Goal: Obtain resource: Obtain resource

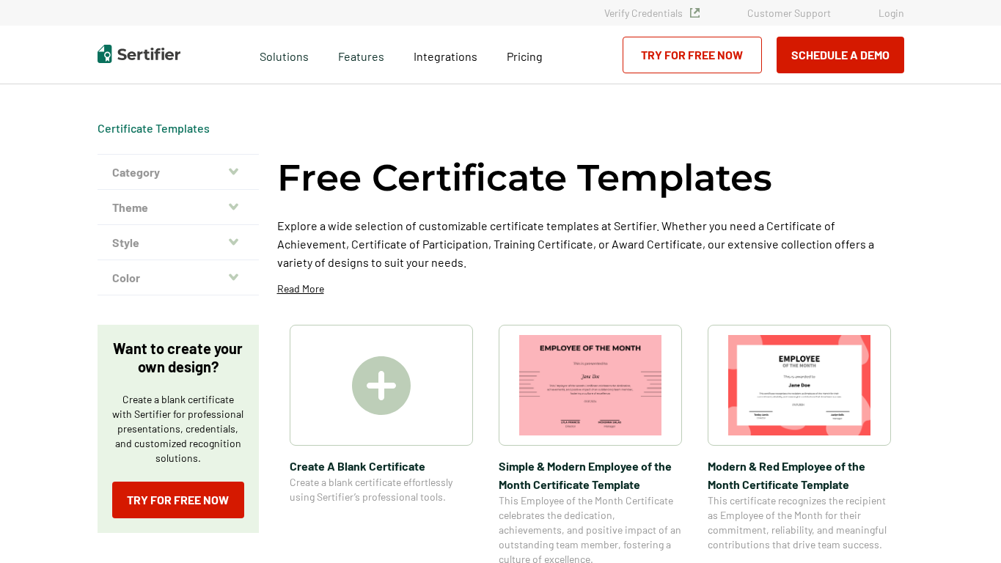
scroll to position [95, 0]
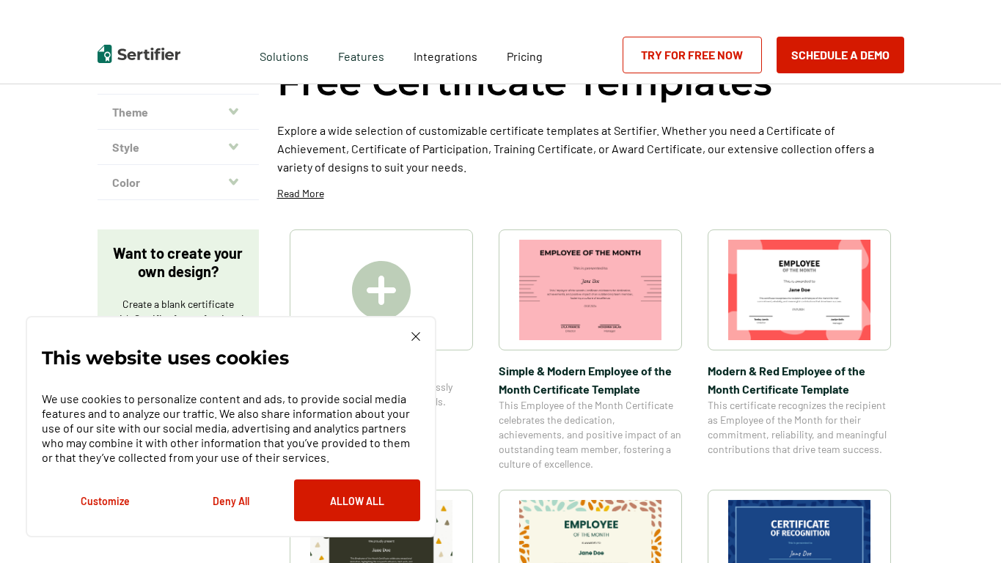
click at [420, 348] on div "This website uses cookies We use cookies to personalize content and ads, to pro…" at bounding box center [231, 427] width 411 height 222
click at [420, 340] on img at bounding box center [416, 336] width 9 height 9
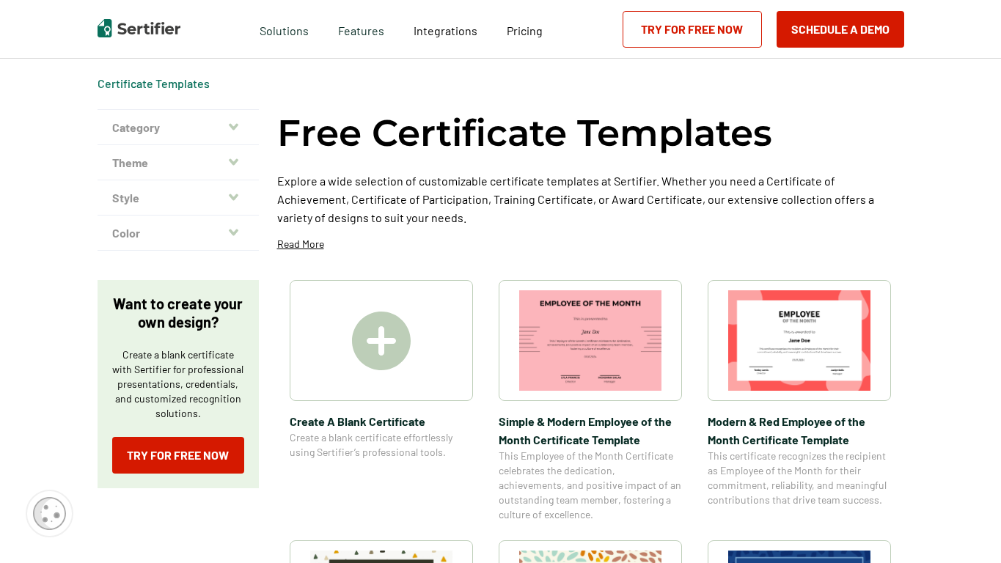
scroll to position [41, 0]
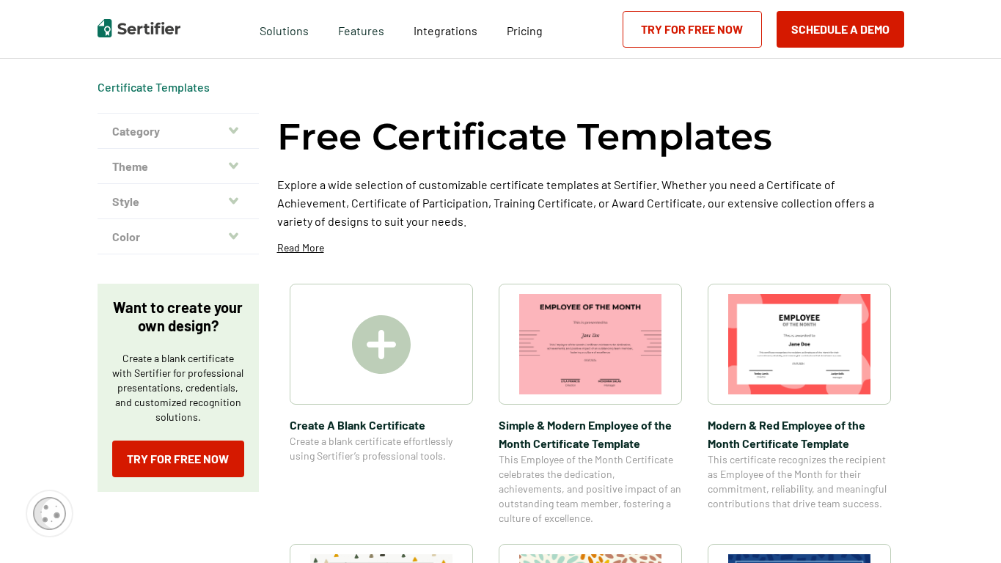
click at [580, 338] on img at bounding box center [590, 344] width 142 height 100
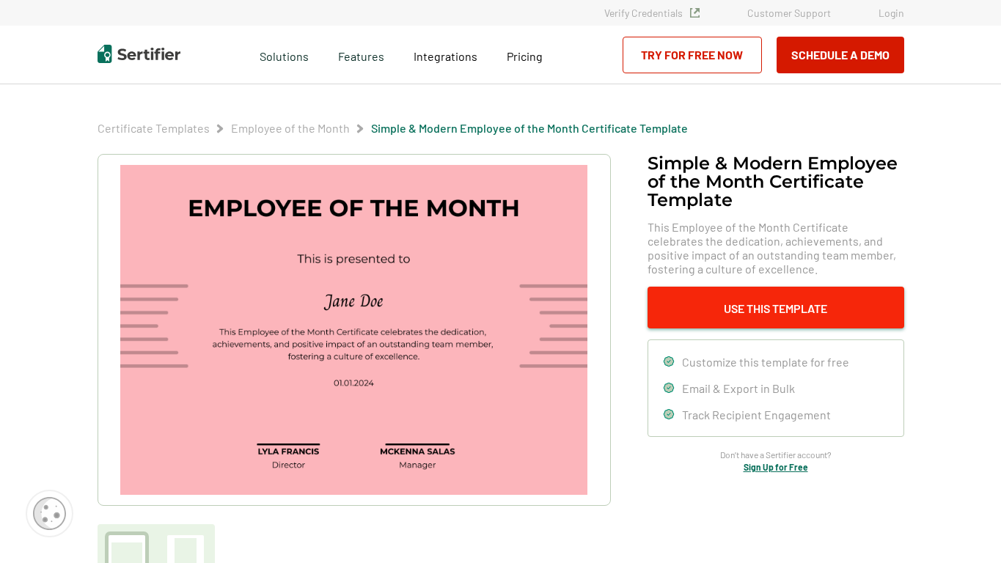
click at [735, 308] on button "Use This Template" at bounding box center [776, 308] width 257 height 42
